Goal: Task Accomplishment & Management: Manage account settings

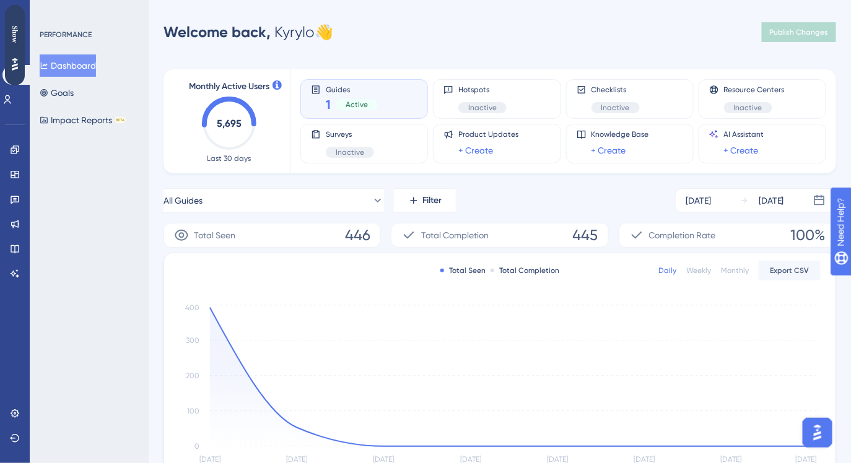
click at [387, 101] on div "Guides 1 Active" at bounding box center [364, 99] width 107 height 28
click at [17, 142] on link at bounding box center [15, 150] width 10 height 20
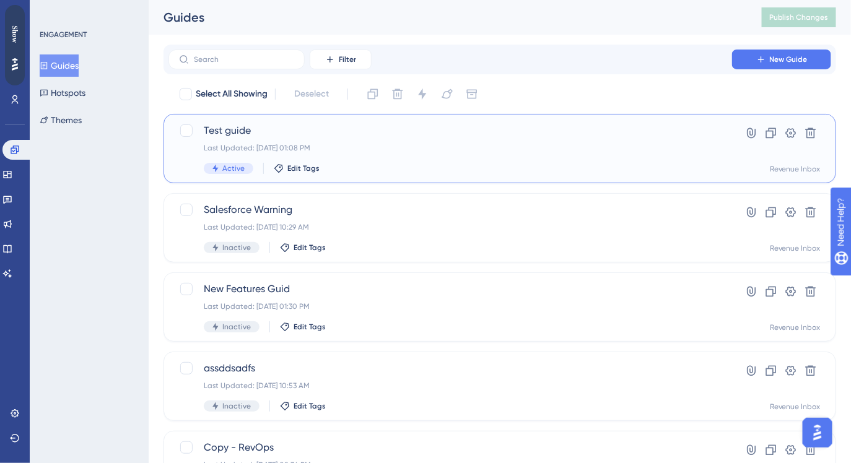
click at [639, 131] on span "Test guide" at bounding box center [450, 130] width 493 height 15
click at [187, 134] on div at bounding box center [186, 131] width 12 height 12
click at [188, 132] on icon at bounding box center [186, 131] width 7 height 10
checkbox input "false"
click at [328, 131] on span "Test guide" at bounding box center [450, 130] width 493 height 15
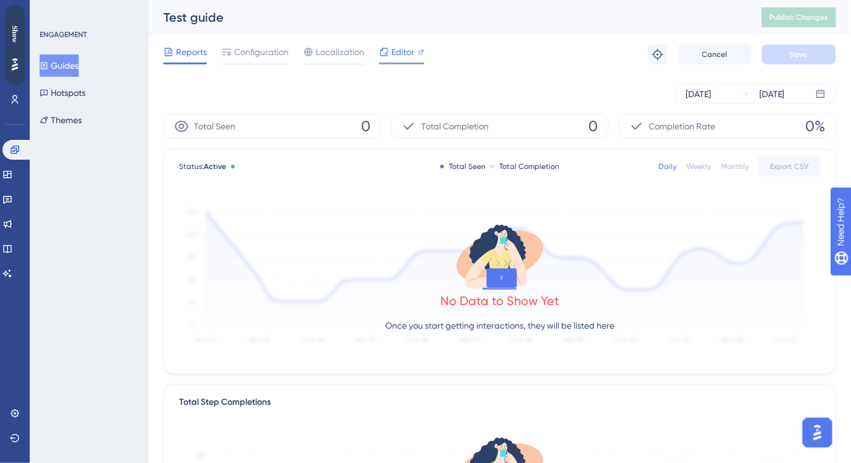
click at [407, 55] on span "Editor" at bounding box center [403, 52] width 23 height 15
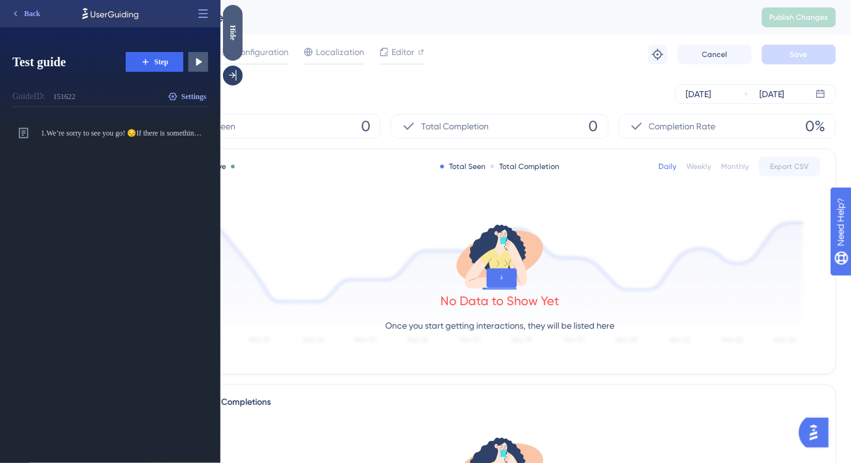
click at [239, 48] on div "Hide" at bounding box center [232, 33] width 20 height 56
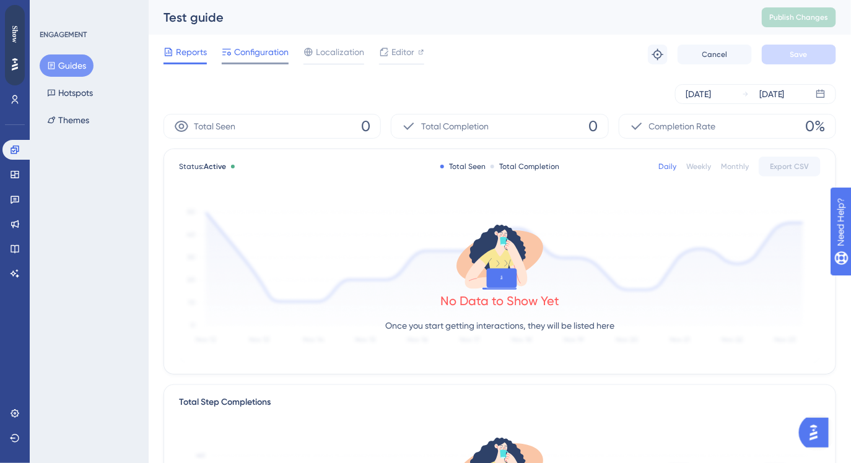
click at [266, 59] on div "Configuration" at bounding box center [255, 55] width 67 height 20
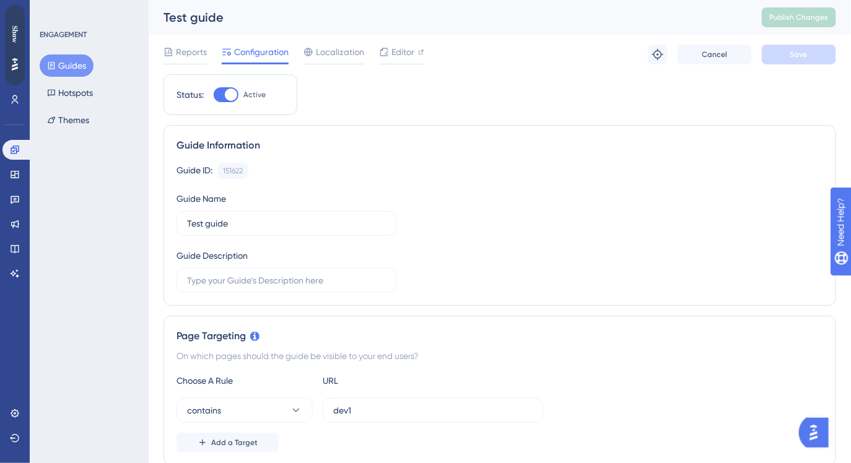
click at [231, 95] on div at bounding box center [231, 95] width 12 height 12
click at [214, 95] on input "Active" at bounding box center [213, 95] width 1 height 1
checkbox input "false"
click at [798, 50] on span "Save" at bounding box center [798, 55] width 17 height 10
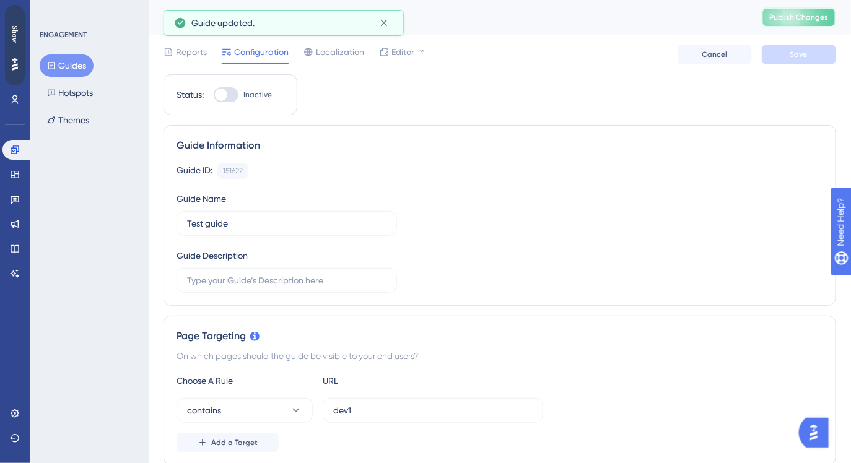
click at [797, 20] on span "Publish Changes" at bounding box center [798, 17] width 59 height 10
